Goal: Find specific page/section: Find specific page/section

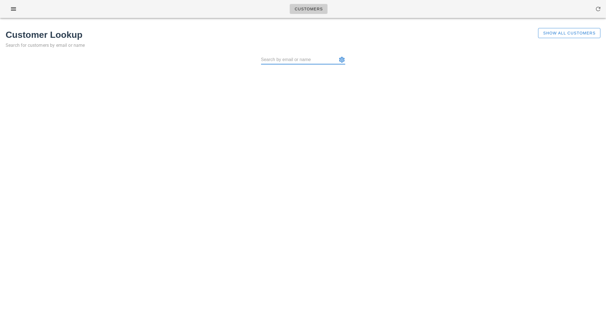
paste input "[PERSON_NAME]"
type input "[PERSON_NAME] ([EMAIL_ADDRESS][DOMAIN_NAME])"
click at [553, 34] on span "Show All Customers" at bounding box center [568, 33] width 53 height 4
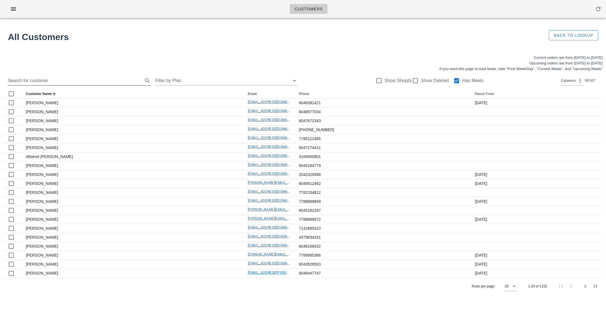
click at [43, 82] on input "Search for customer" at bounding box center [75, 80] width 134 height 9
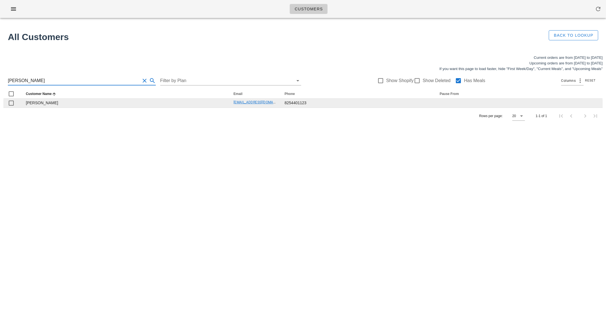
type input "[PERSON_NAME]"
drag, startPoint x: 227, startPoint y: 102, endPoint x: 292, endPoint y: 100, distance: 64.5
click at [293, 100] on tr "[PERSON_NAME] [EMAIL_ADDRESS][DOMAIN_NAME] 8254401123" at bounding box center [302, 103] width 599 height 9
copy tr "[EMAIL_ADDRESS][DOMAIN_NAME] 8"
